Goal: Navigation & Orientation: Find specific page/section

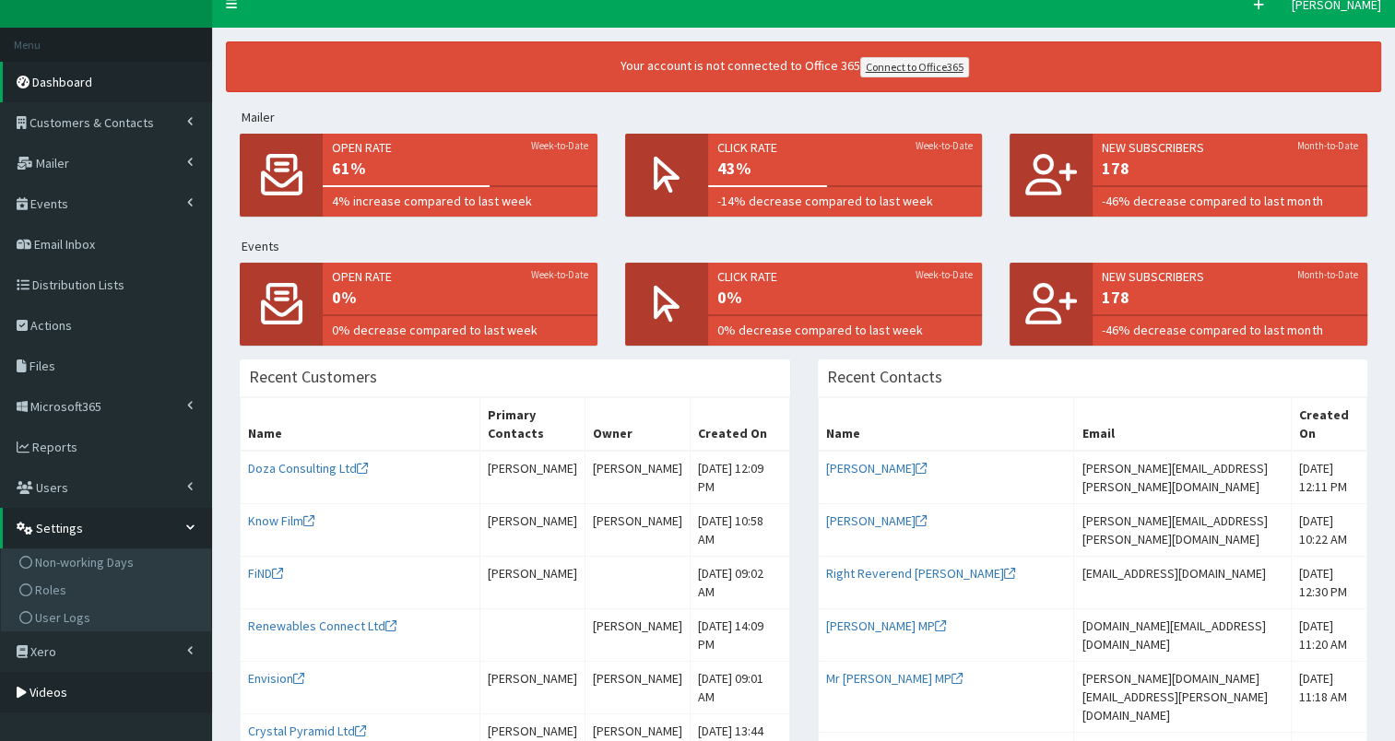
scroll to position [18, 0]
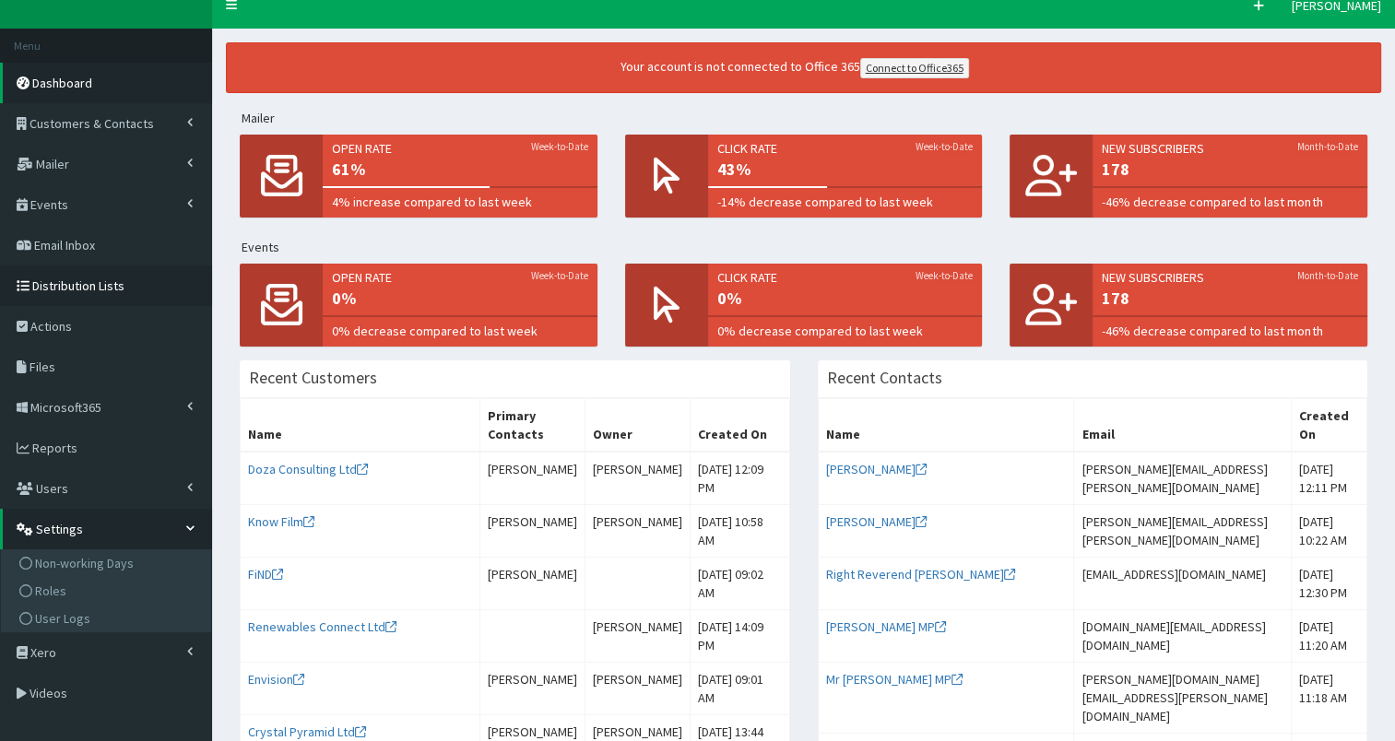
click at [74, 284] on span "Distribution Lists" at bounding box center [78, 285] width 92 height 17
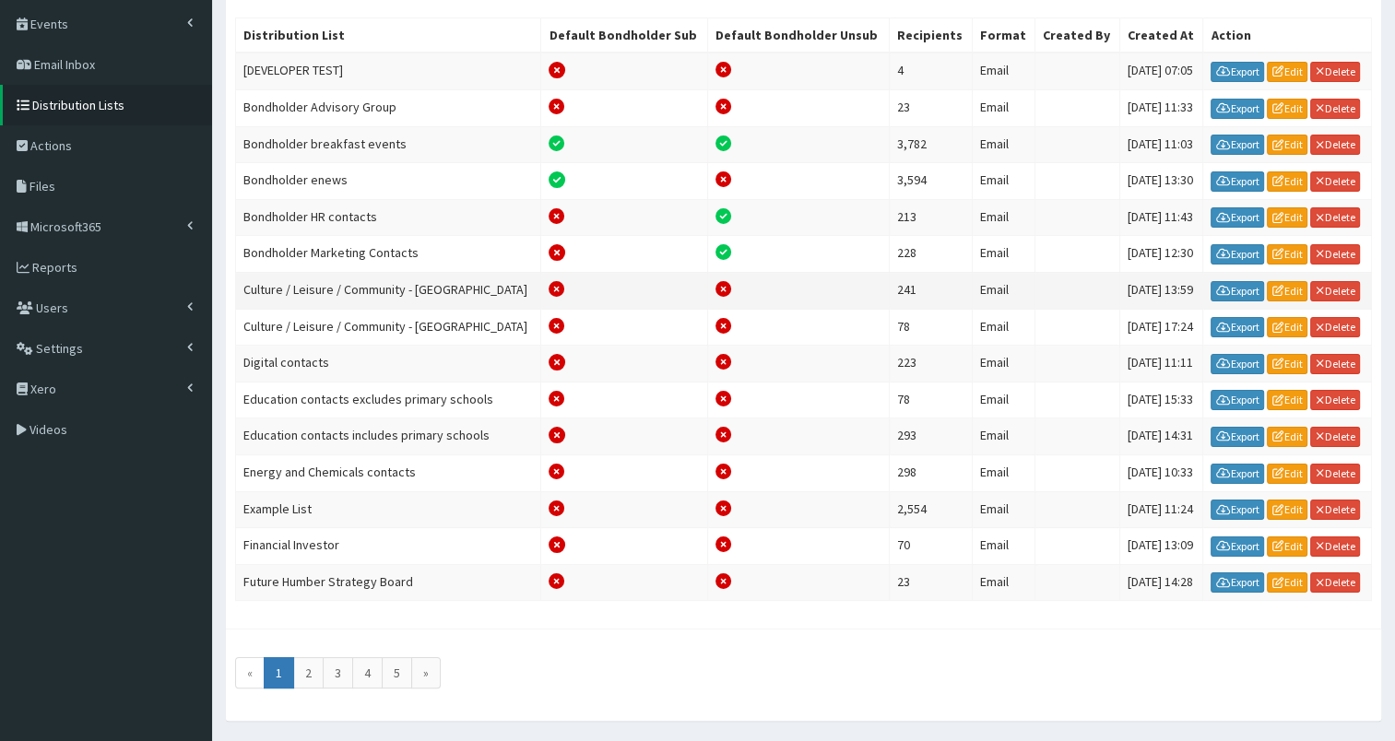
scroll to position [199, 0]
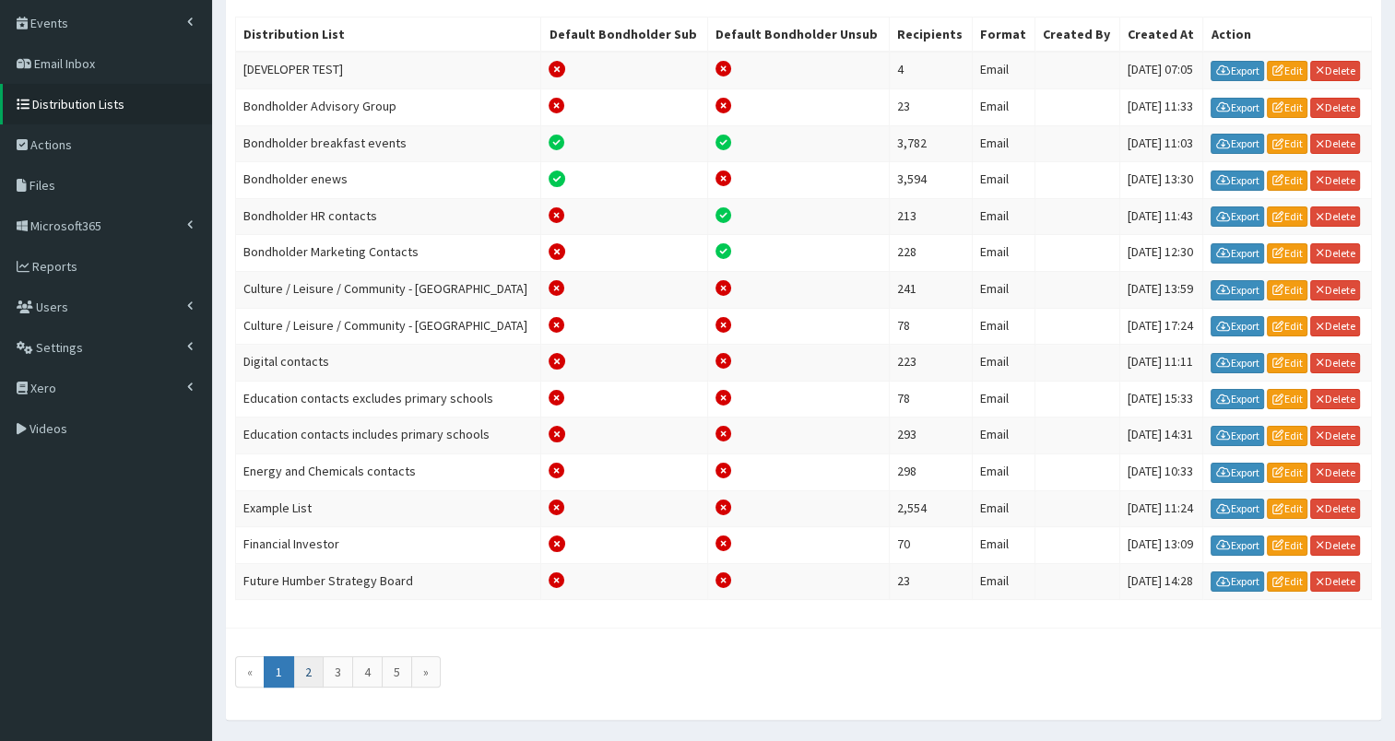
click at [309, 656] on link "2" at bounding box center [308, 671] width 30 height 31
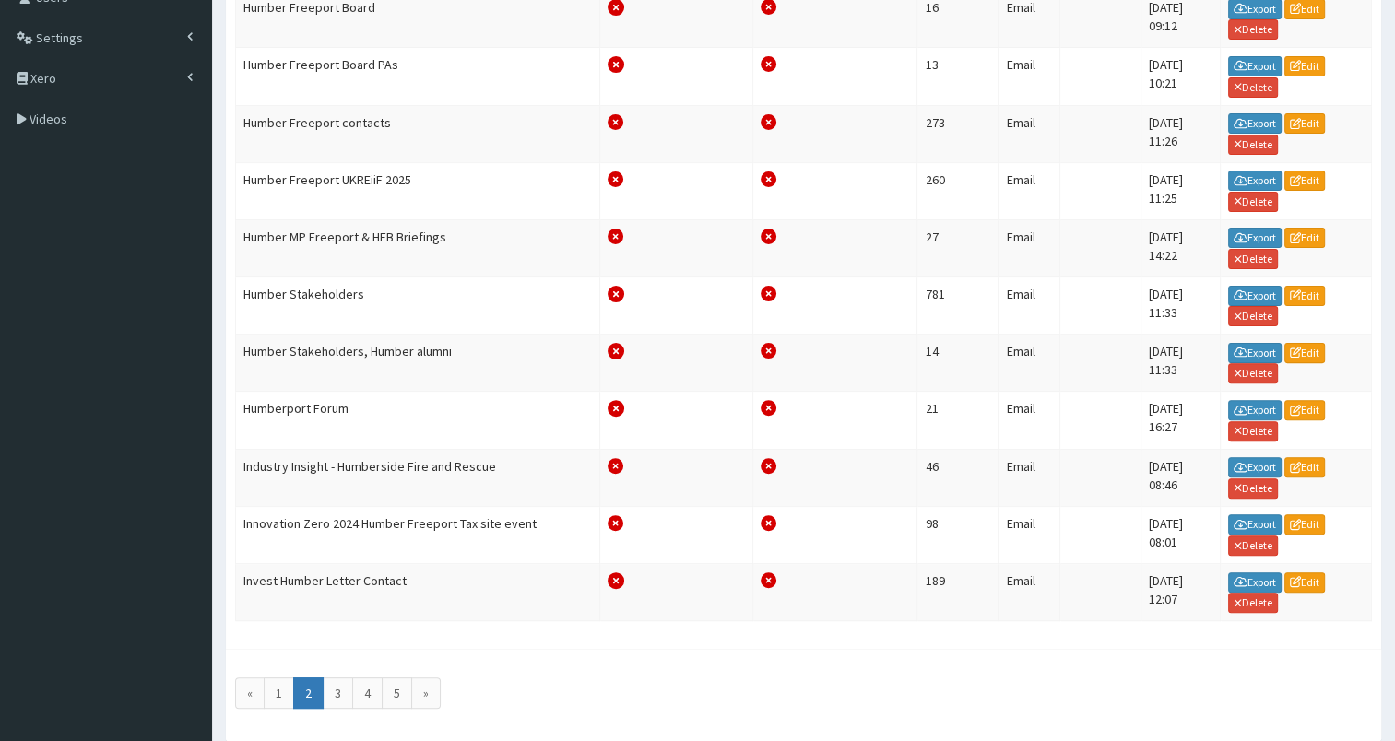
scroll to position [511, 0]
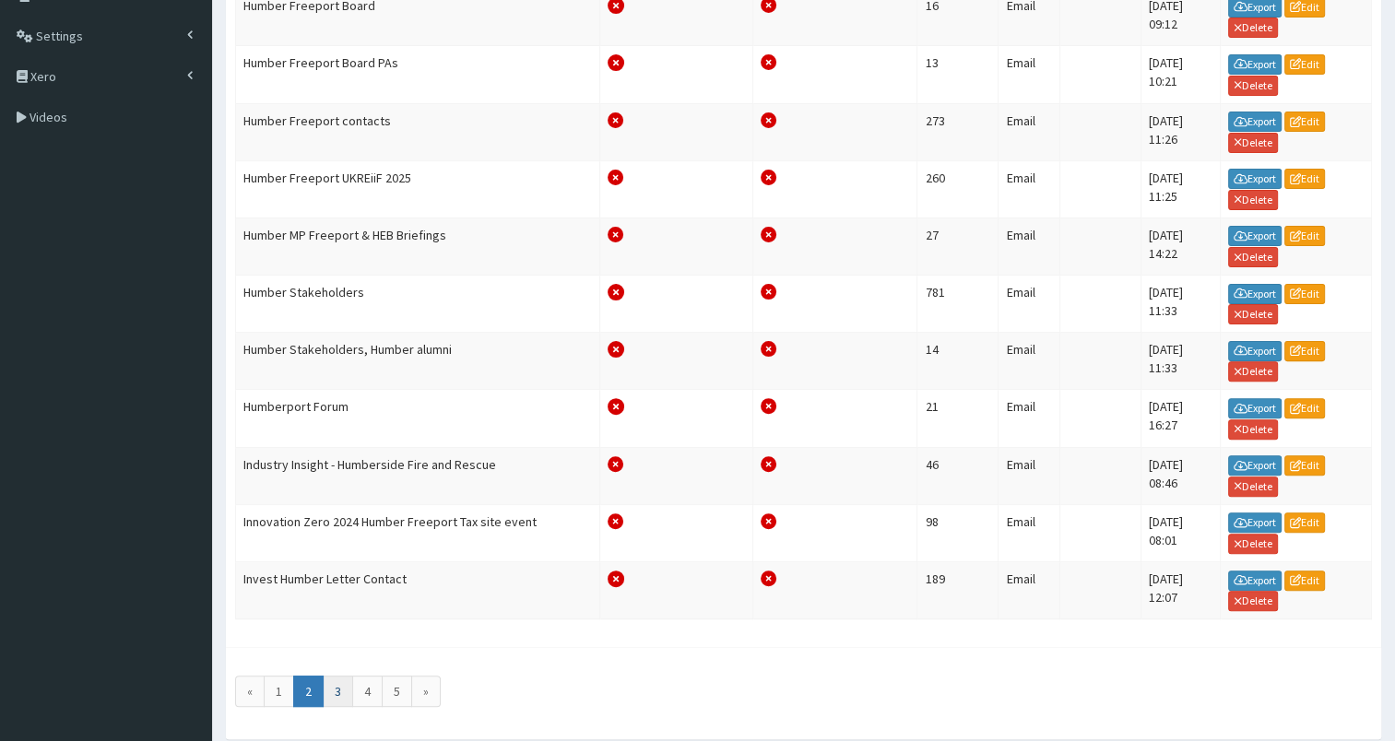
click at [339, 676] on link "3" at bounding box center [338, 691] width 30 height 31
